Goal: Use online tool/utility: Utilize a website feature to perform a specific function

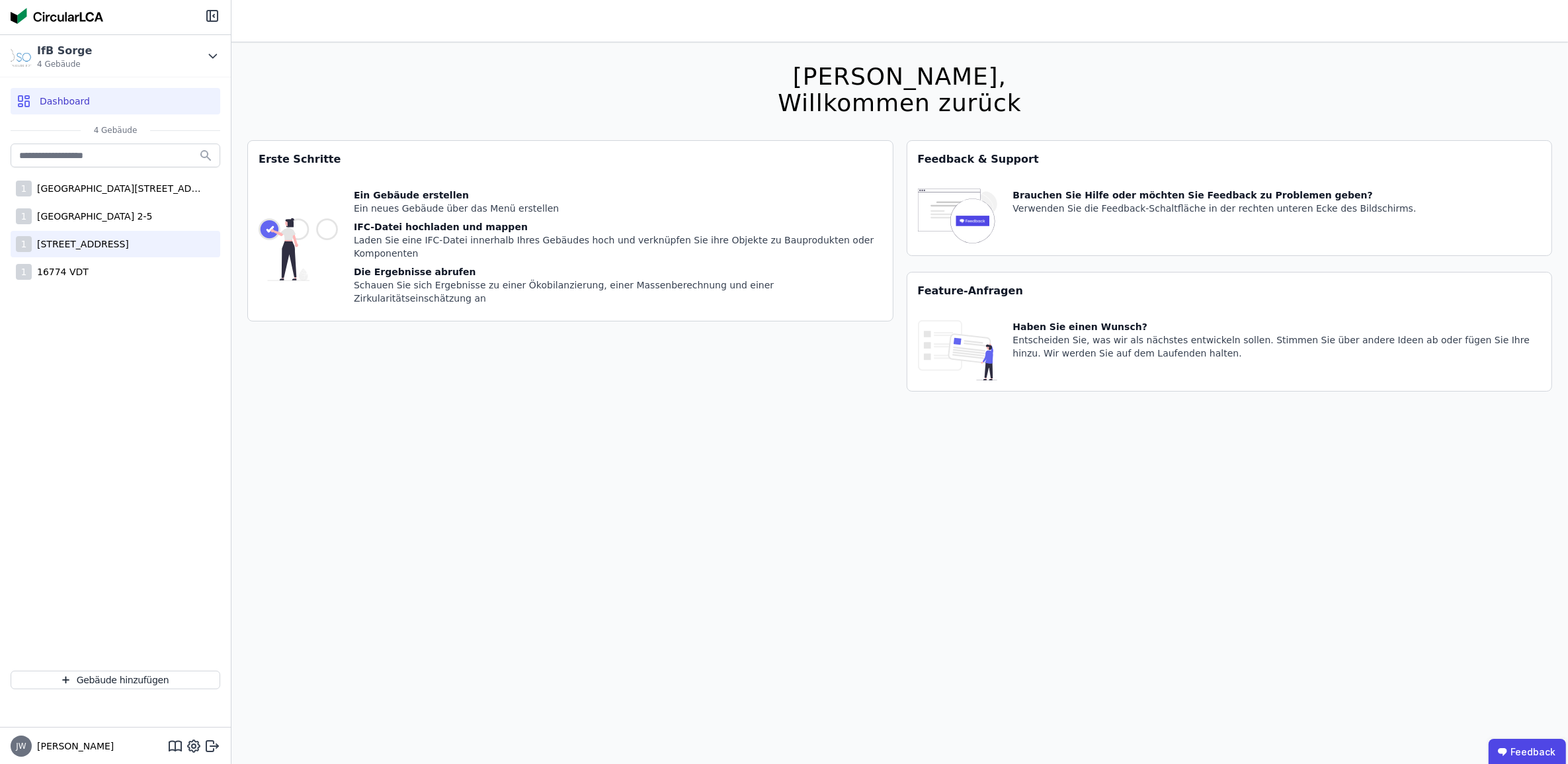
click at [89, 239] on div "[STREET_ADDRESS]" at bounding box center [80, 244] width 97 height 13
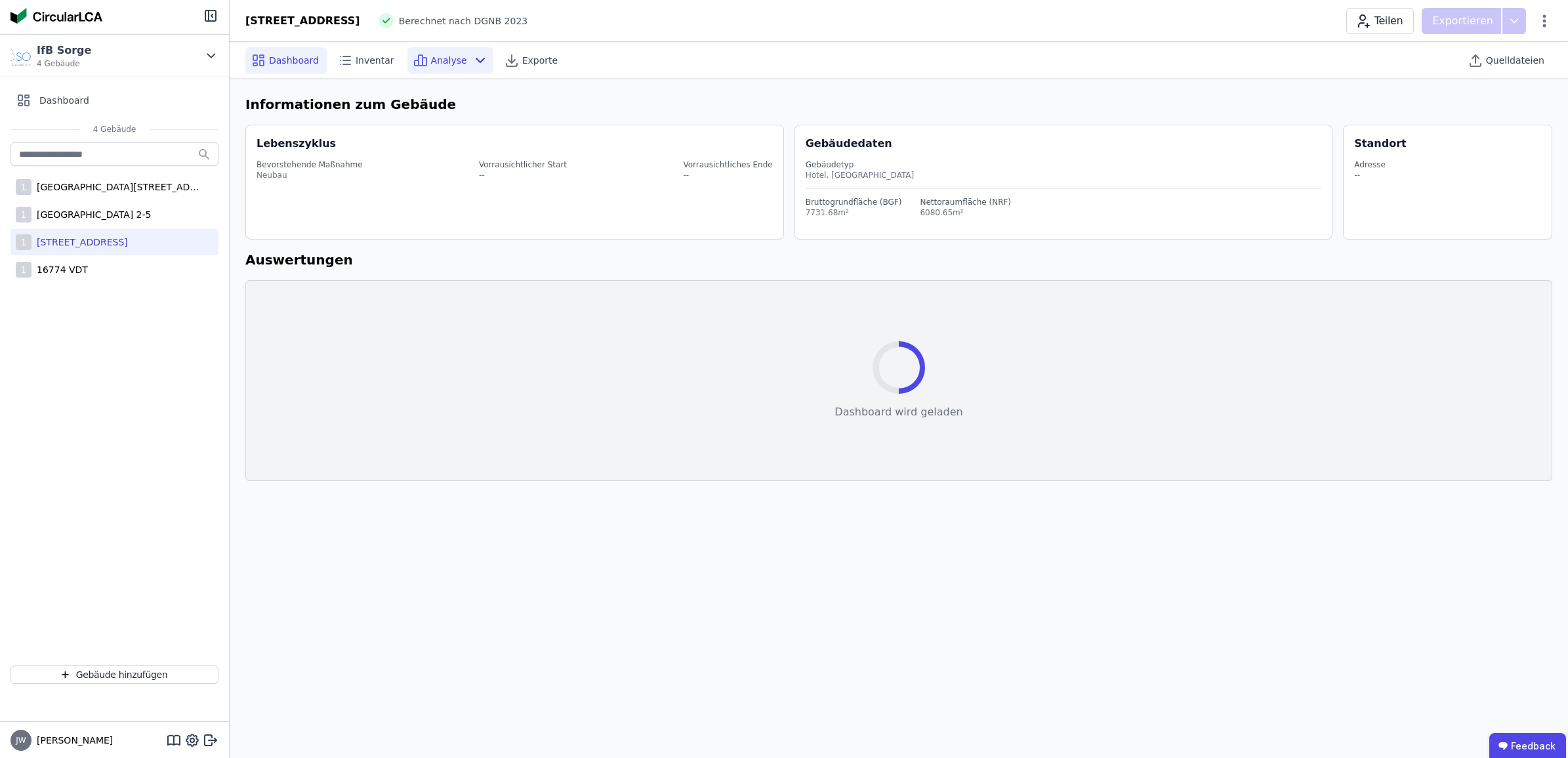
click at [431, 63] on span "Analyse" at bounding box center [449, 60] width 36 height 13
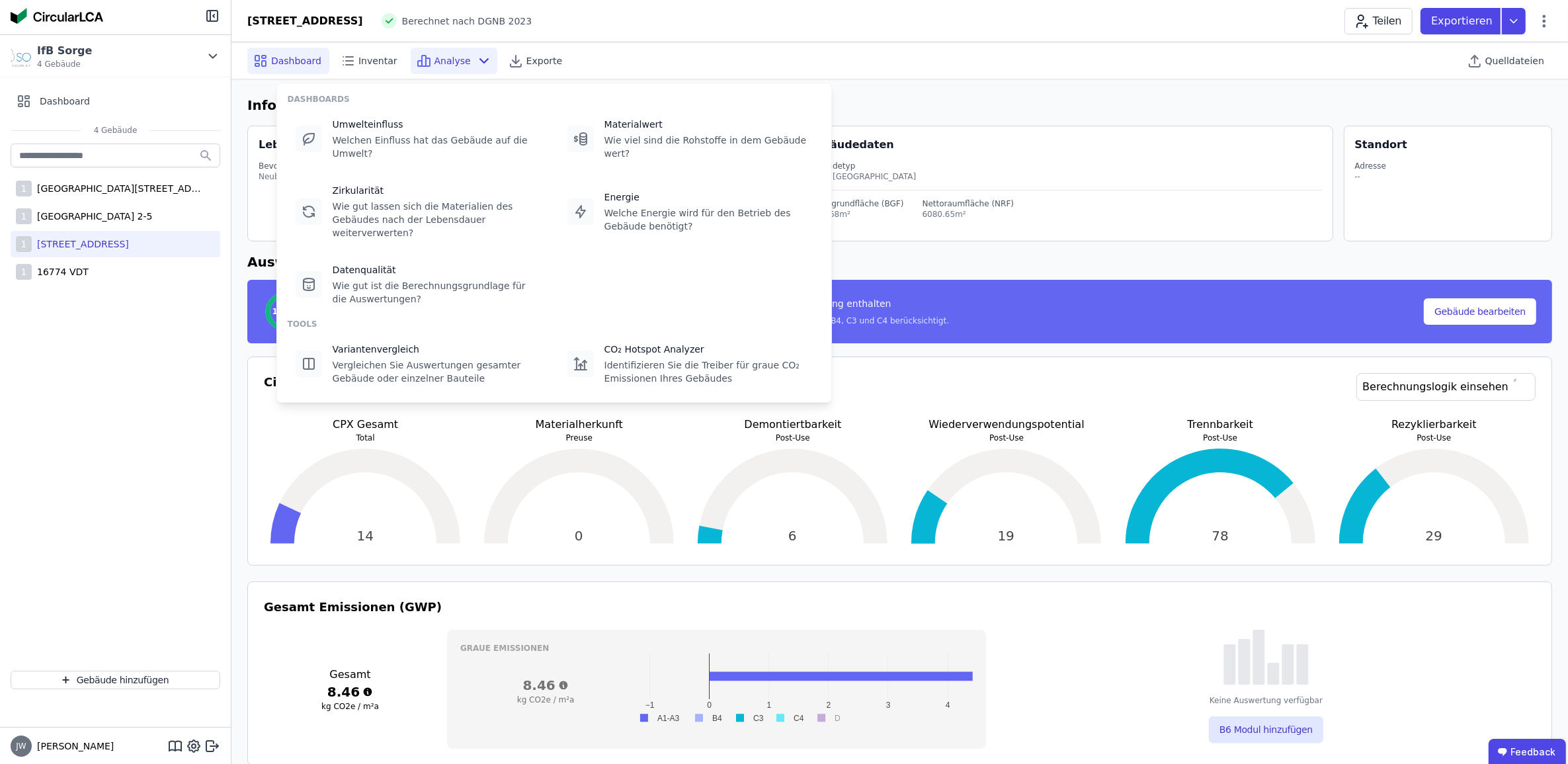
select select "*"
click at [314, 134] on icon at bounding box center [308, 138] width 16 height 16
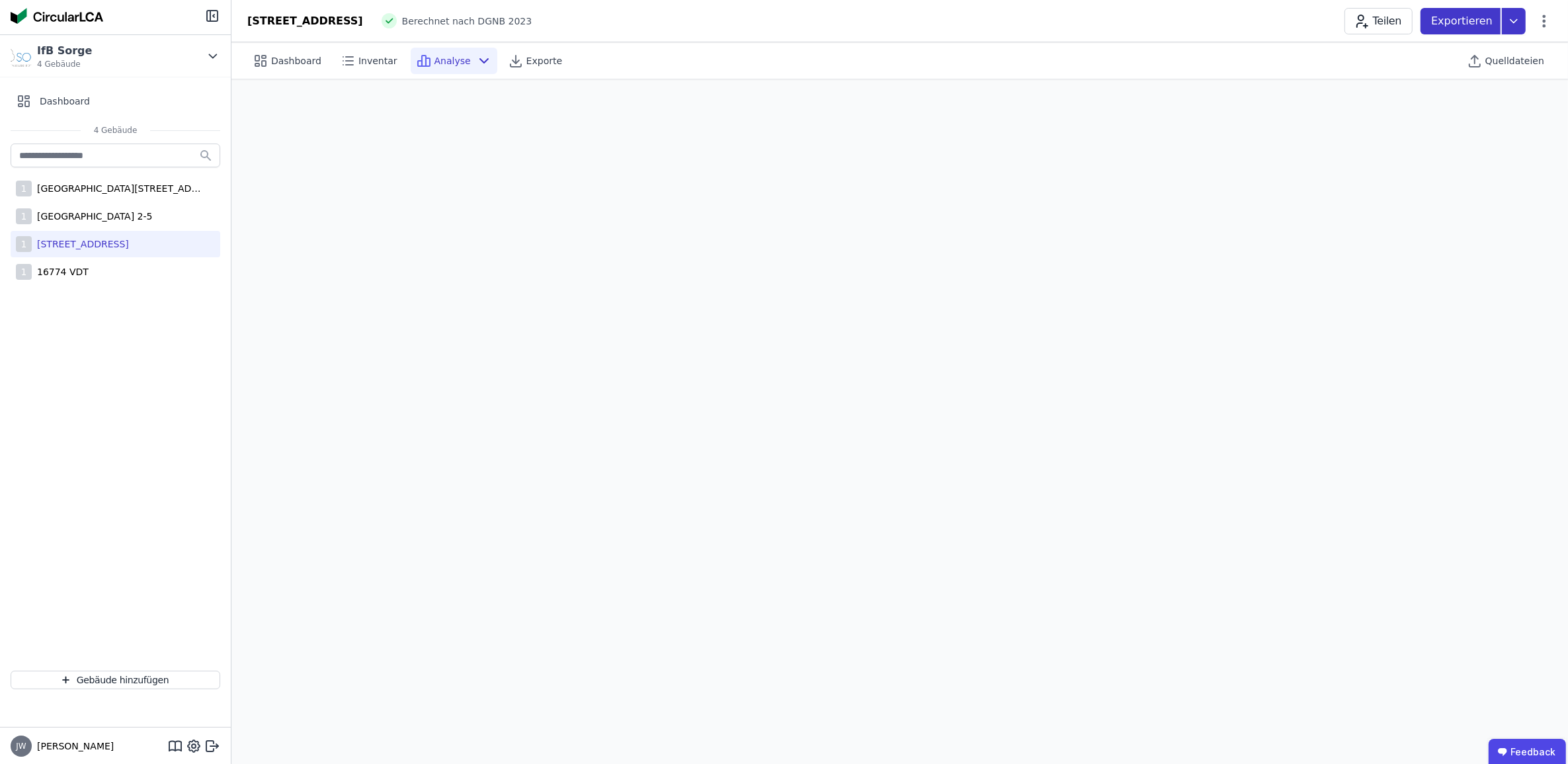
click at [1516, 17] on icon at bounding box center [1514, 21] width 24 height 27
